Goal: Communication & Community: Ask a question

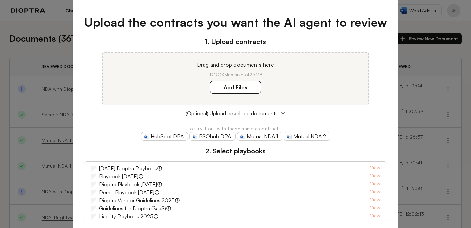
click at [406, 53] on div "Upload the contracts you want the AI agent to review 1. Upload contracts Drag a…" at bounding box center [235, 114] width 471 height 228
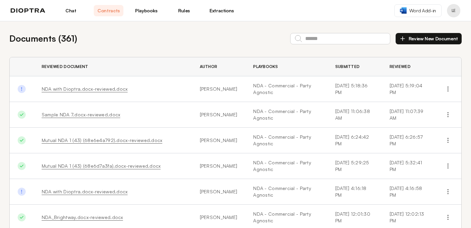
click at [69, 11] on link "Chat" at bounding box center [71, 10] width 30 height 11
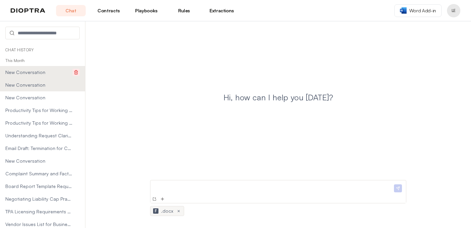
click at [77, 70] on icon at bounding box center [76, 72] width 5 height 5
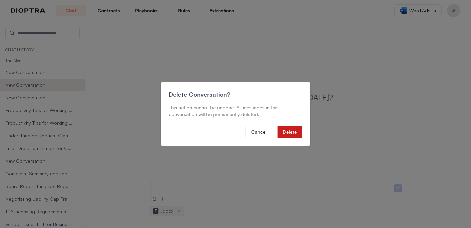
click at [286, 131] on button "Delete" at bounding box center [289, 132] width 25 height 13
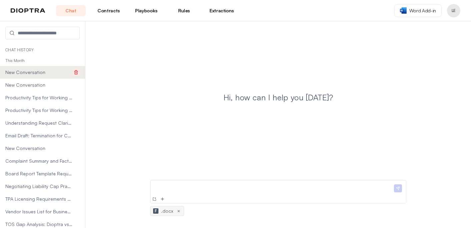
click at [77, 71] on icon at bounding box center [76, 72] width 5 height 5
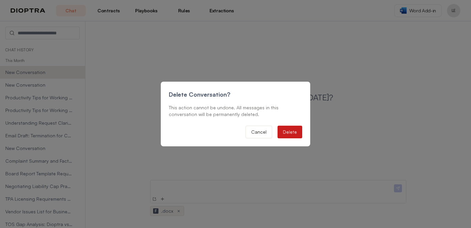
click at [289, 132] on button "Delete" at bounding box center [289, 132] width 25 height 13
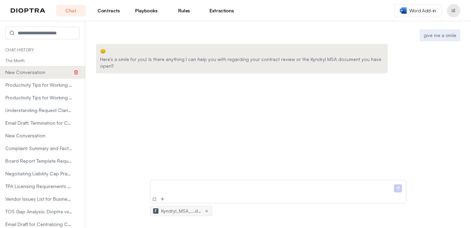
click at [79, 71] on button at bounding box center [75, 72] width 7 height 7
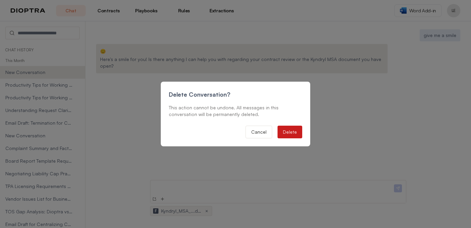
click at [296, 131] on button "Delete" at bounding box center [289, 132] width 25 height 13
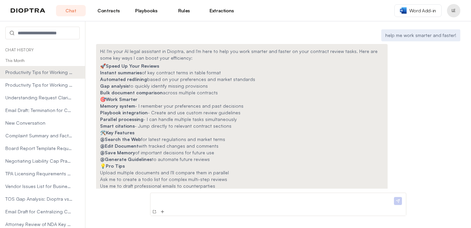
scroll to position [29, 0]
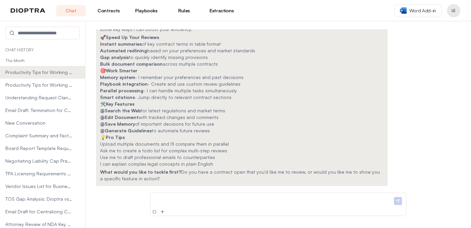
click at [54, 57] on p "This Month" at bounding box center [42, 60] width 85 height 11
click at [154, 213] on img at bounding box center [154, 211] width 5 height 5
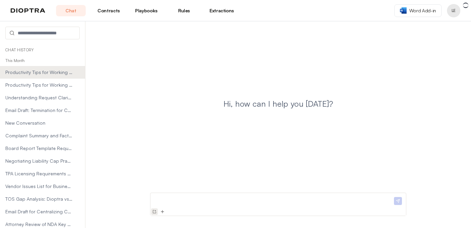
scroll to position [0, 0]
click at [38, 9] on img at bounding box center [28, 10] width 35 height 5
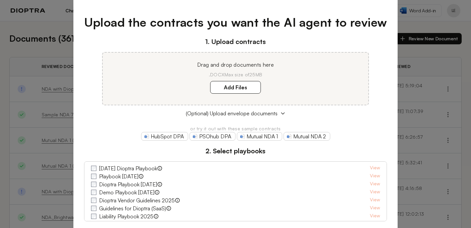
click at [378, 12] on div "Upload the contracts you want the AI agent to review 1. Upload contracts Drag a…" at bounding box center [235, 121] width 324 height 237
click at [410, 42] on div "Upload the contracts you want the AI agent to review 1. Upload contracts Drag a…" at bounding box center [235, 114] width 471 height 228
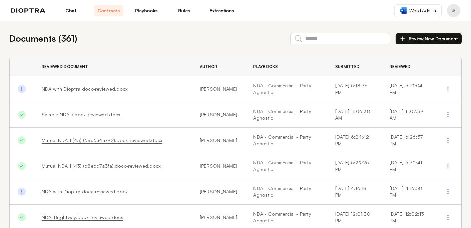
click at [73, 11] on link "Chat" at bounding box center [71, 10] width 30 height 11
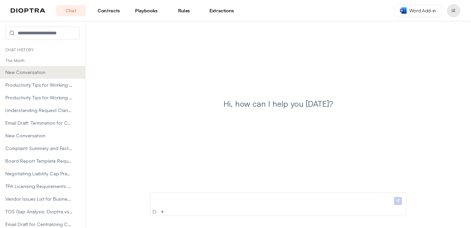
click at [113, 11] on link "Contracts" at bounding box center [109, 10] width 30 height 11
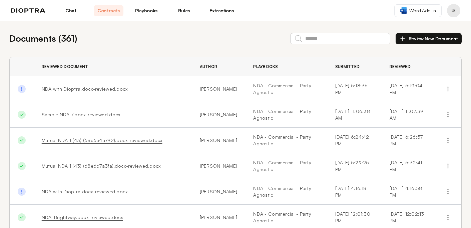
click at [141, 14] on link "Playbooks" at bounding box center [146, 10] width 30 height 11
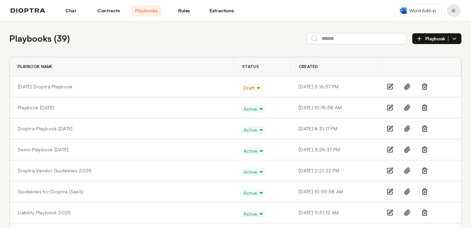
click at [75, 11] on link "Chat" at bounding box center [71, 10] width 30 height 11
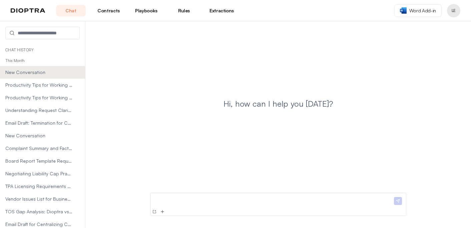
click at [156, 7] on link "Playbooks" at bounding box center [146, 10] width 30 height 11
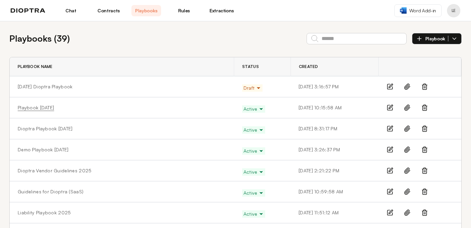
click at [32, 108] on link "Playbook [DATE]" at bounding box center [36, 107] width 36 height 7
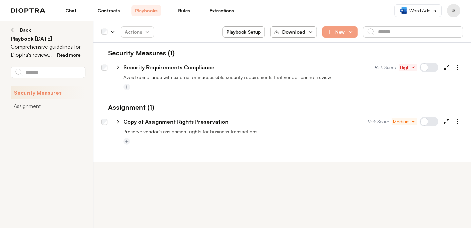
click at [118, 67] on icon at bounding box center [118, 67] width 2 height 3
select select "*****"
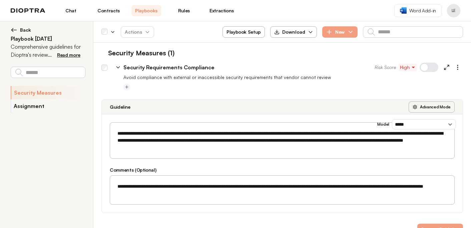
click at [37, 106] on button "Assignment" at bounding box center [48, 105] width 74 height 13
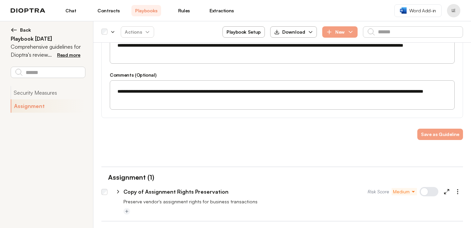
scroll to position [99, 0]
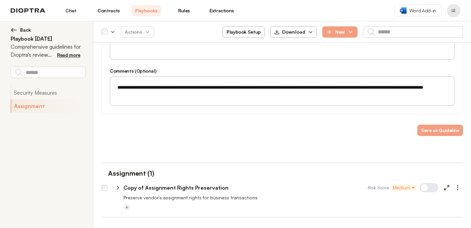
click at [119, 187] on icon at bounding box center [118, 188] width 6 height 6
select select "*****"
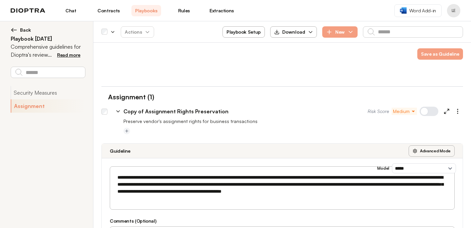
scroll to position [181, 0]
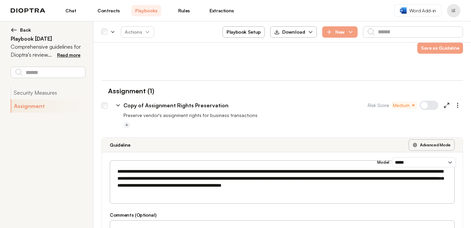
click at [145, 105] on p "Copy of Assignment Rights Preservation" at bounding box center [175, 105] width 105 height 8
drag, startPoint x: 147, startPoint y: 107, endPoint x: 125, endPoint y: 106, distance: 21.4
click at [125, 106] on input "**********" at bounding box center [238, 105] width 231 height 11
type input "**********"
click at [121, 131] on div "**********" at bounding box center [281, 213] width 361 height 168
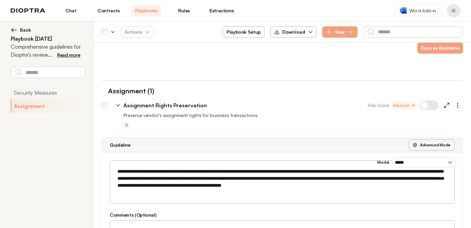
click at [27, 28] on span "Back" at bounding box center [25, 30] width 11 height 7
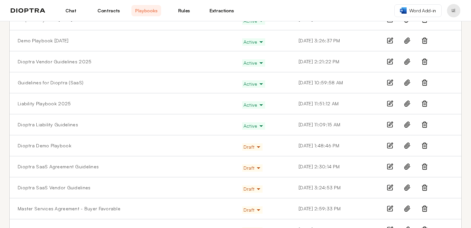
scroll to position [113, 0]
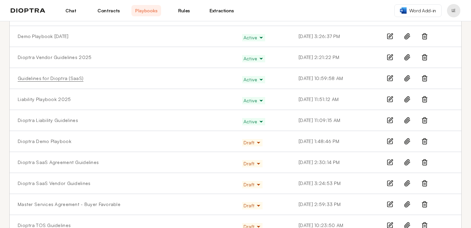
click at [63, 80] on link "Guidelines for Dioptra (SaaS)" at bounding box center [51, 78] width 66 height 7
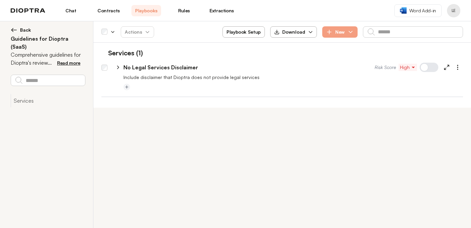
click at [16, 28] on img at bounding box center [14, 30] width 7 height 7
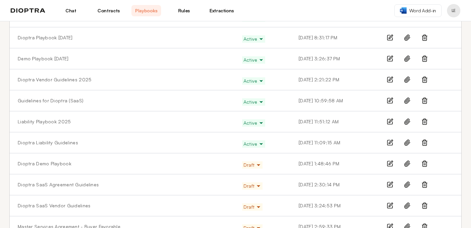
scroll to position [84, 0]
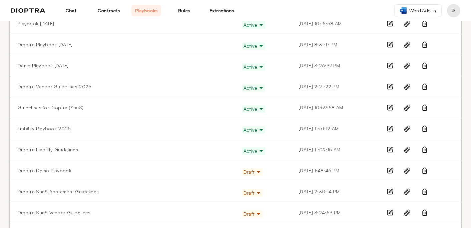
click at [56, 129] on link "Liability Playbook 2025" at bounding box center [44, 128] width 53 height 7
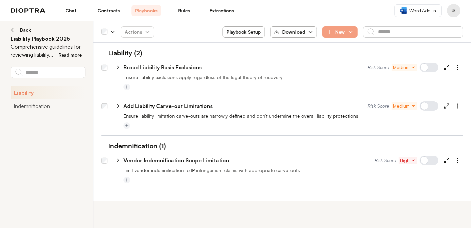
click at [118, 161] on icon at bounding box center [118, 160] width 2 height 3
select select "*****"
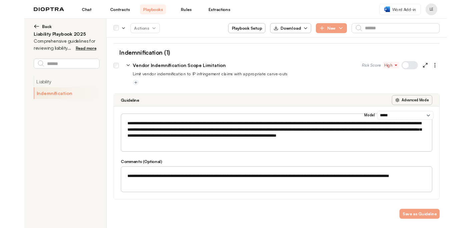
scroll to position [87, 0]
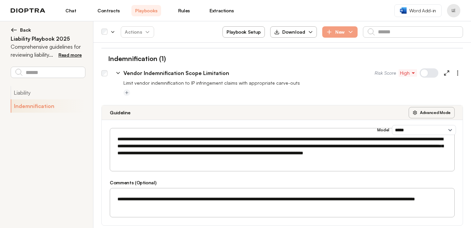
click at [435, 111] on button "Advanced Mode" at bounding box center [431, 112] width 46 height 11
select select "*****"
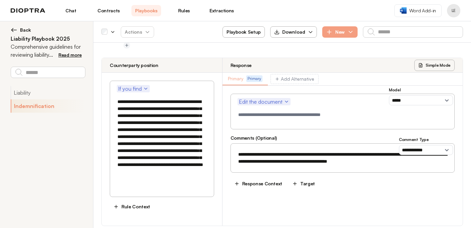
scroll to position [139, 0]
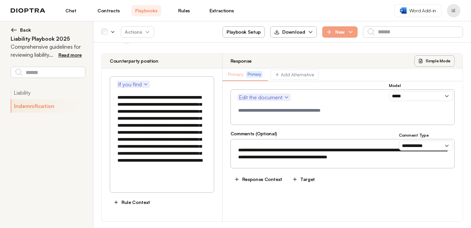
drag, startPoint x: 117, startPoint y: 111, endPoint x: 161, endPoint y: 185, distance: 86.5
click at [161, 185] on textarea "**********" at bounding box center [162, 140] width 96 height 98
click at [242, 115] on textarea at bounding box center [342, 112] width 215 height 17
paste textarea "**********"
type textarea "**********"
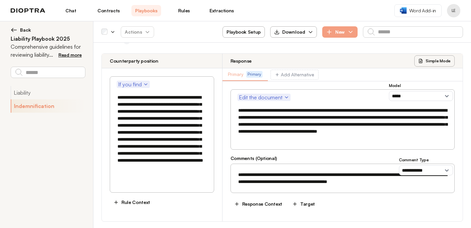
drag, startPoint x: 116, startPoint y: 112, endPoint x: 171, endPoint y: 188, distance: 93.6
click at [171, 188] on textarea "**********" at bounding box center [162, 140] width 96 height 98
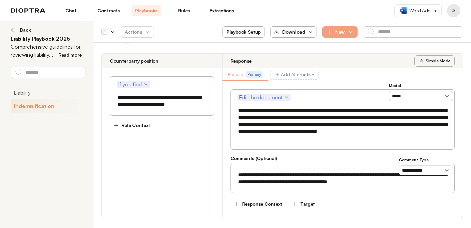
type textarea "**********"
click at [270, 97] on span "Edit the document" at bounding box center [264, 97] width 50 height 8
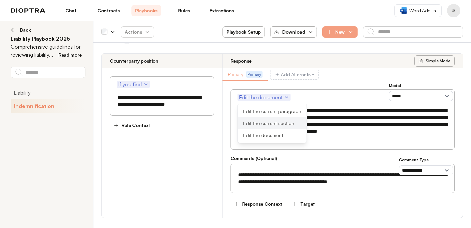
click at [272, 120] on button "Edit the current section" at bounding box center [272, 123] width 69 height 12
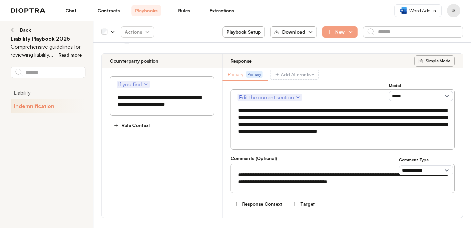
click at [240, 111] on textarea "**********" at bounding box center [342, 125] width 215 height 42
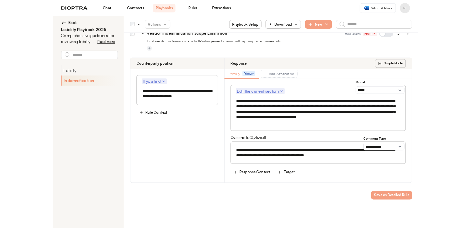
scroll to position [135, 0]
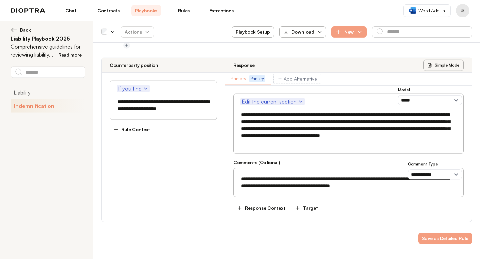
type textarea "**********"
click at [303, 80] on button "Add Alternative" at bounding box center [297, 79] width 48 height 10
select select
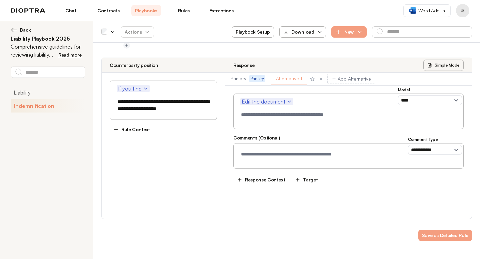
click at [290, 79] on span "Alternative 1" at bounding box center [289, 78] width 26 height 7
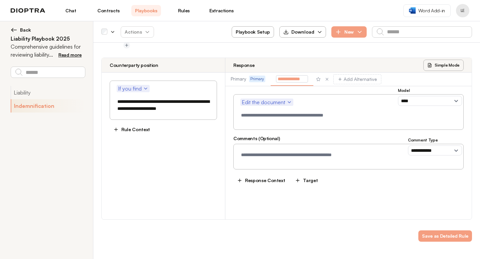
click at [290, 78] on input "**********" at bounding box center [292, 78] width 32 height 7
drag, startPoint x: 302, startPoint y: 78, endPoint x: 278, endPoint y: 79, distance: 24.3
click at [278, 79] on input "**********" at bounding box center [292, 78] width 32 height 7
type input "*"
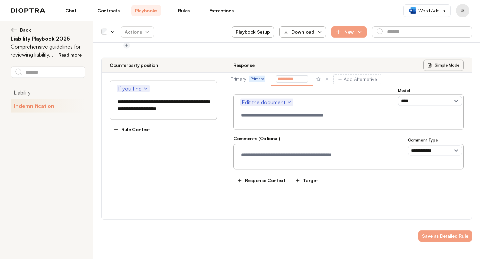
type input "**********"
click at [226, 118] on div "**********" at bounding box center [348, 140] width 246 height 108
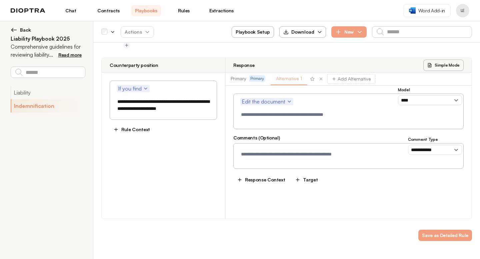
click at [288, 81] on span "Alternative 1" at bounding box center [289, 78] width 26 height 7
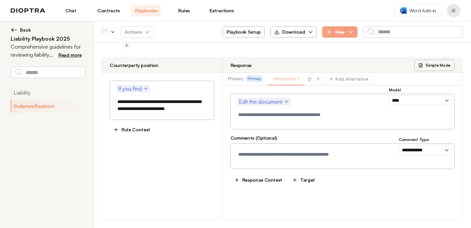
click at [430, 65] on button "Simple Mode" at bounding box center [434, 65] width 40 height 11
select select "*****"
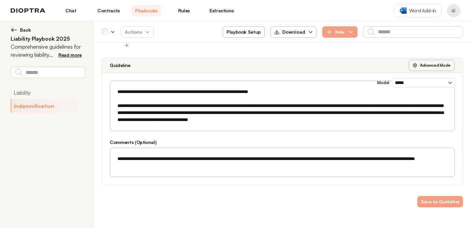
click at [72, 9] on link "Chat" at bounding box center [71, 10] width 30 height 11
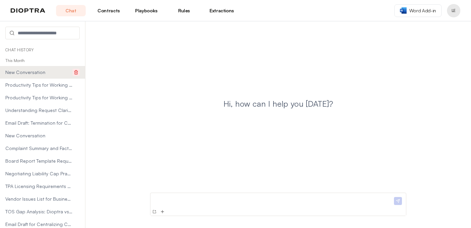
click at [76, 72] on line at bounding box center [76, 72] width 0 height 1
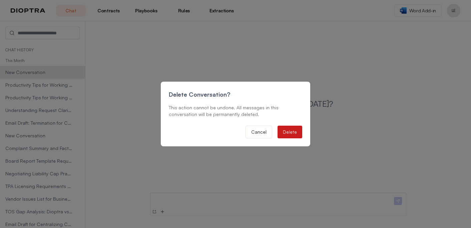
click at [290, 132] on button "Delete" at bounding box center [289, 132] width 25 height 13
click at [256, 134] on button "Cancel" at bounding box center [258, 132] width 27 height 13
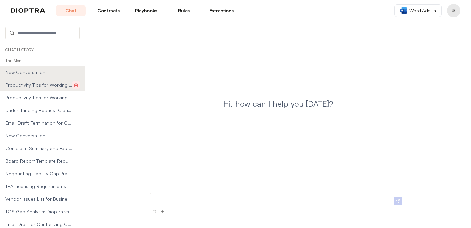
click at [76, 85] on icon at bounding box center [76, 85] width 5 height 5
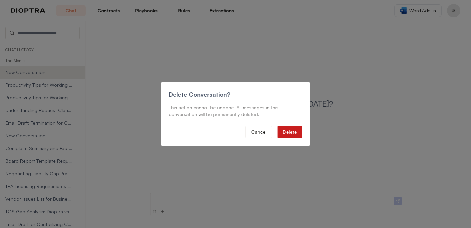
click at [291, 133] on button "Delete" at bounding box center [289, 132] width 25 height 13
click at [287, 131] on button "Delete" at bounding box center [289, 132] width 25 height 13
click at [160, 153] on div "Delete Conversation? This action cannot be undone. All messages in this convers…" at bounding box center [235, 114] width 471 height 228
click at [261, 130] on button "Cancel" at bounding box center [258, 132] width 27 height 13
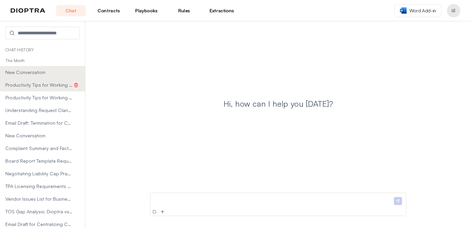
click at [78, 85] on icon at bounding box center [76, 85] width 5 height 5
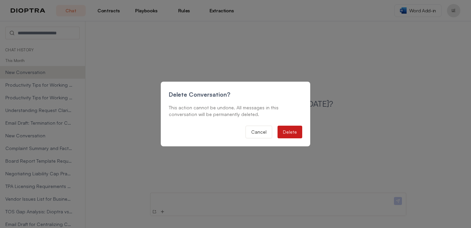
click at [293, 133] on button "Delete" at bounding box center [289, 132] width 25 height 13
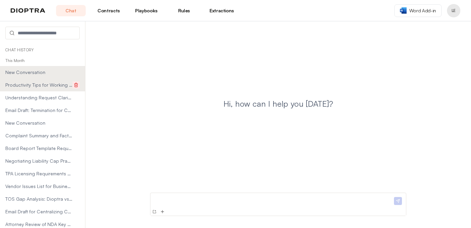
click at [76, 86] on icon at bounding box center [76, 85] width 5 height 5
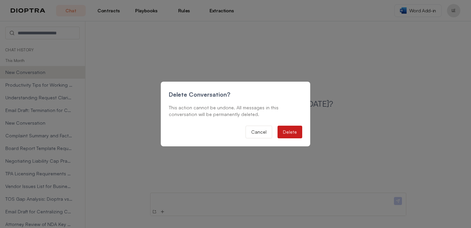
click at [291, 130] on button "Delete" at bounding box center [289, 132] width 25 height 13
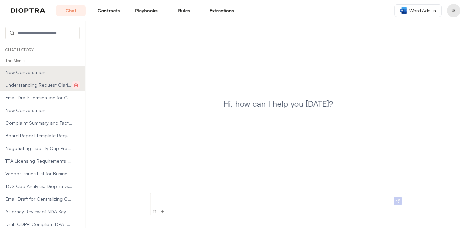
click at [77, 84] on icon at bounding box center [76, 84] width 4 height 0
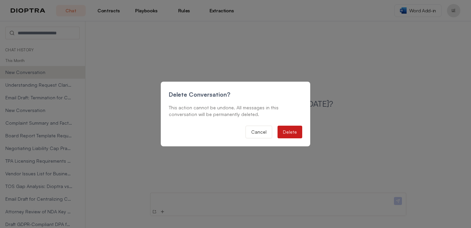
click at [292, 132] on button "Delete" at bounding box center [289, 132] width 25 height 13
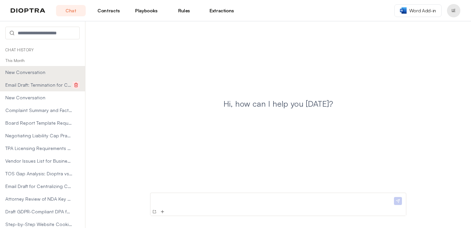
click at [78, 84] on icon at bounding box center [76, 85] width 5 height 5
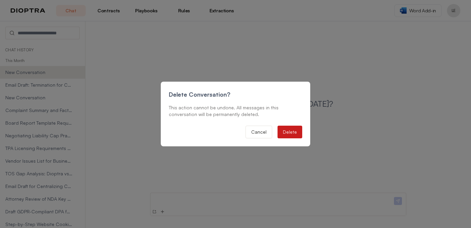
click at [290, 130] on button "Delete" at bounding box center [289, 132] width 25 height 13
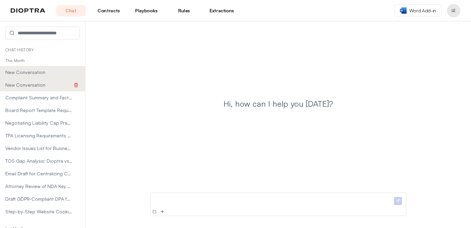
click at [64, 86] on span "New Conversation" at bounding box center [38, 85] width 67 height 7
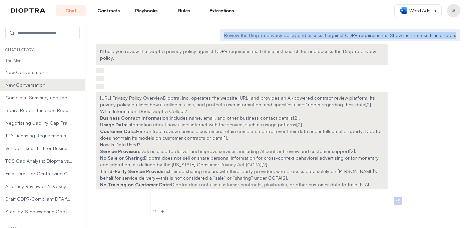
drag, startPoint x: 239, startPoint y: 36, endPoint x: 458, endPoint y: 35, distance: 218.4
click at [458, 35] on div "Review the Dioptra privacy policy and assess it against GDPR requirements. Show…" at bounding box center [340, 35] width 240 height 12
copy p "Review the Dioptra privacy policy and assess it against GDPR requirements. Show…"
click at [76, 85] on icon at bounding box center [76, 85] width 5 height 5
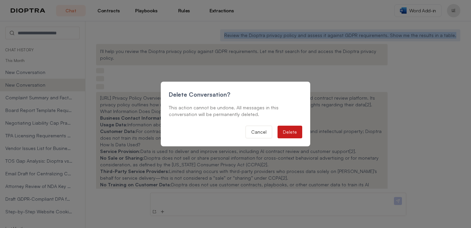
click at [288, 134] on button "Delete" at bounding box center [289, 132] width 25 height 13
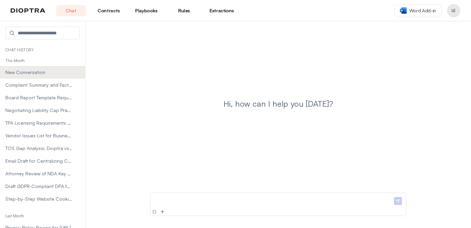
click at [182, 202] on p at bounding box center [272, 199] width 239 height 7
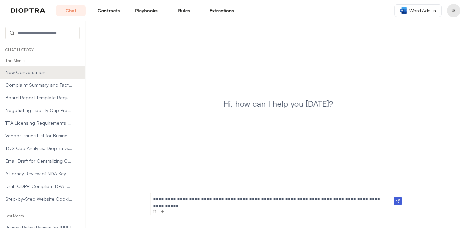
click at [190, 199] on p "**********" at bounding box center [272, 199] width 239 height 7
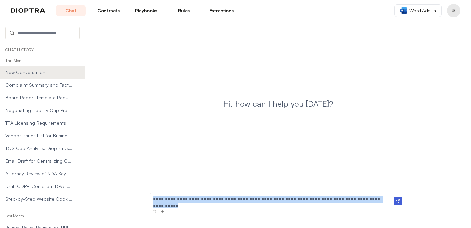
click at [190, 199] on p "**********" at bounding box center [272, 199] width 239 height 7
copy p "**********"
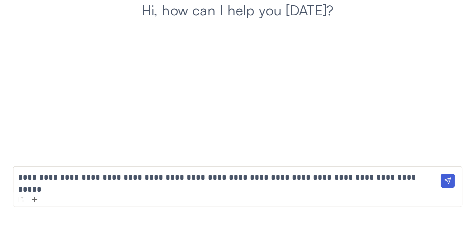
click at [400, 201] on img at bounding box center [398, 201] width 8 height 8
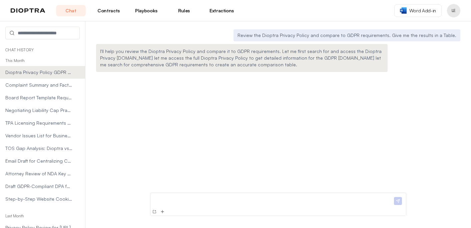
click at [190, 57] on p "I'll help you review the Dioptra Privacy Policy and compare it to GDPR requirem…" at bounding box center [241, 58] width 283 height 20
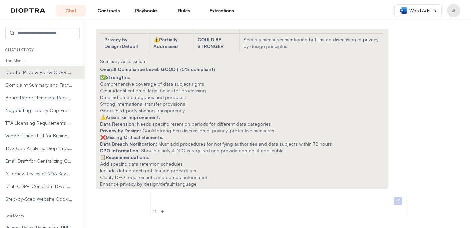
scroll to position [424, 0]
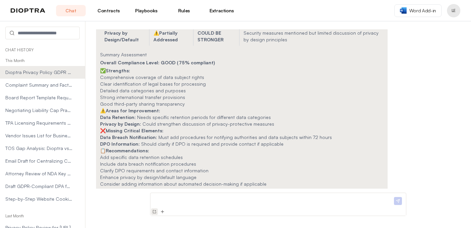
click at [155, 212] on img at bounding box center [154, 211] width 5 height 5
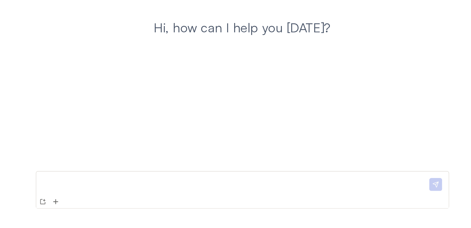
scroll to position [0, 0]
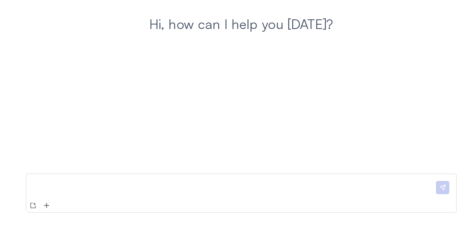
click at [157, 200] on p at bounding box center [272, 199] width 239 height 7
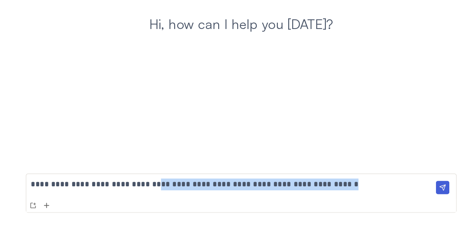
drag, startPoint x: 321, startPoint y: 198, endPoint x: 219, endPoint y: 200, distance: 102.4
click at [219, 200] on p "**********" at bounding box center [272, 199] width 239 height 7
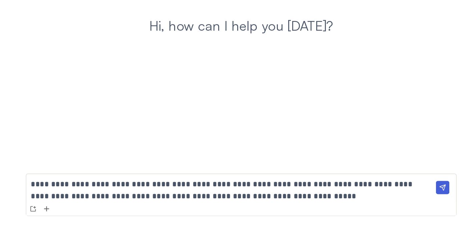
click at [397, 198] on img at bounding box center [398, 199] width 8 height 8
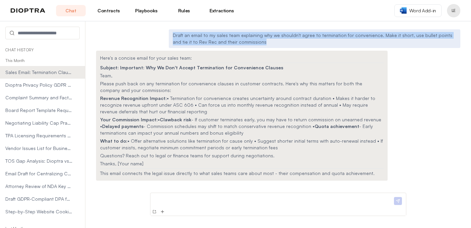
drag, startPoint x: 245, startPoint y: 43, endPoint x: 172, endPoint y: 35, distance: 74.1
click at [172, 35] on div "Draft an email to my sales team explaining why we shouldn't agree to terminatio…" at bounding box center [314, 38] width 291 height 19
copy p "Draft an email to my sales team explaining why we shouldn't agree to terminatio…"
click at [154, 211] on img at bounding box center [154, 211] width 5 height 5
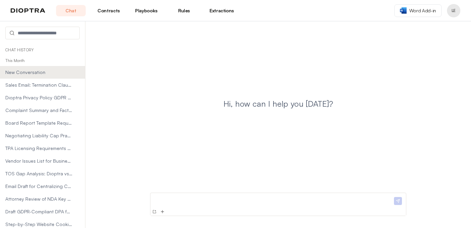
click at [164, 198] on p at bounding box center [272, 199] width 239 height 7
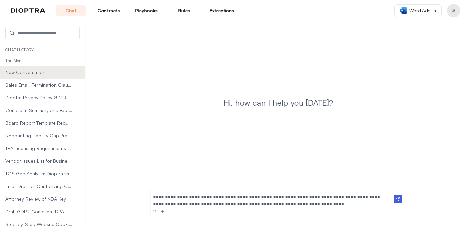
click at [399, 199] on img at bounding box center [398, 199] width 8 height 8
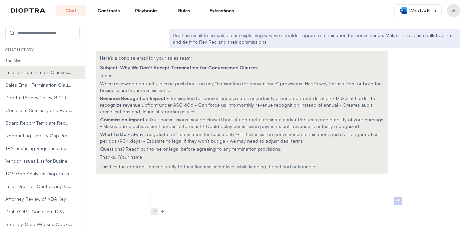
click at [154, 213] on img at bounding box center [154, 211] width 5 height 5
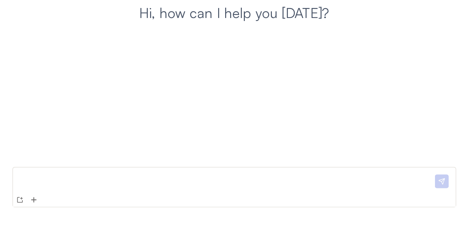
click at [200, 201] on p at bounding box center [272, 199] width 239 height 7
drag, startPoint x: 188, startPoint y: 200, endPoint x: 153, endPoint y: 200, distance: 35.3
click at [153, 200] on p "**********" at bounding box center [272, 199] width 239 height 7
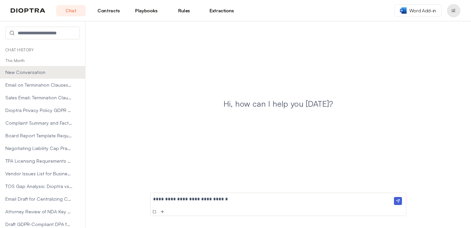
click at [395, 200] on img at bounding box center [398, 201] width 8 height 8
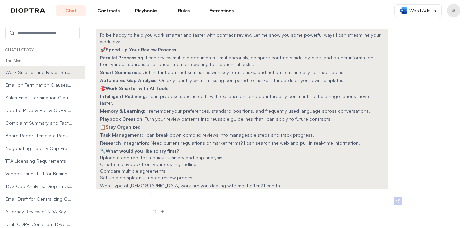
scroll to position [17, 0]
click at [153, 213] on img at bounding box center [154, 211] width 5 height 5
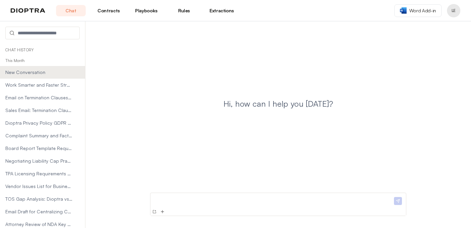
click at [174, 198] on p at bounding box center [272, 199] width 239 height 7
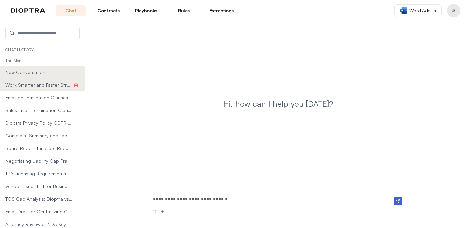
click at [76, 84] on icon at bounding box center [76, 85] width 5 height 5
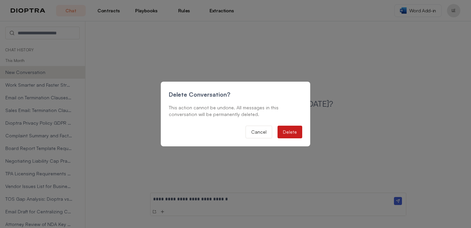
click at [292, 130] on button "Delete" at bounding box center [289, 132] width 25 height 13
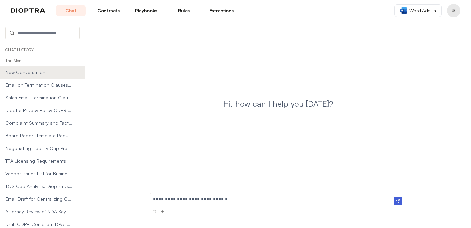
click at [400, 202] on img at bounding box center [398, 201] width 8 height 8
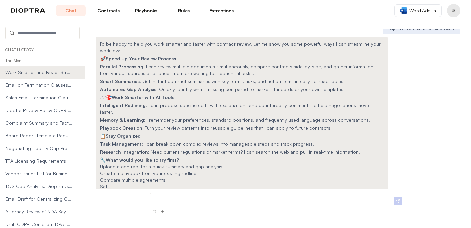
scroll to position [17, 0]
